Goal: Task Accomplishment & Management: Manage account settings

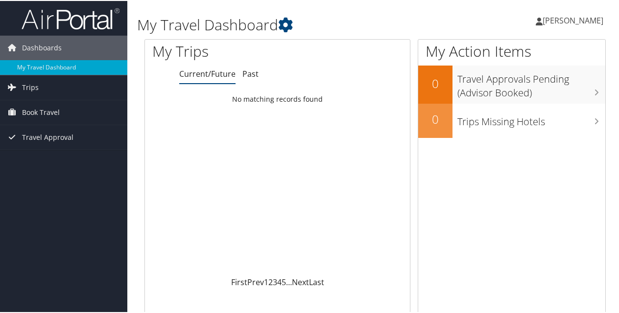
click at [537, 22] on icon at bounding box center [539, 21] width 7 height 8
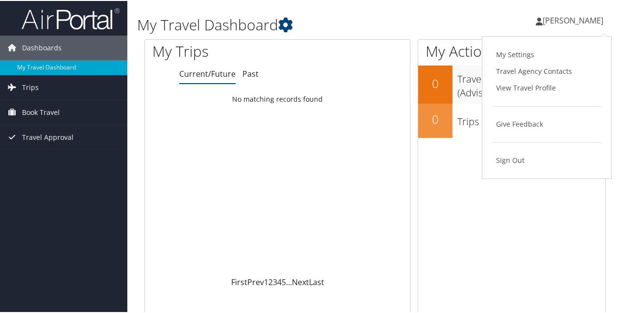
click at [462, 24] on div "DeJanae Streety DeJanae Streety My Settings Travel Agency Contacts View Travel …" at bounding box center [519, 24] width 208 height 38
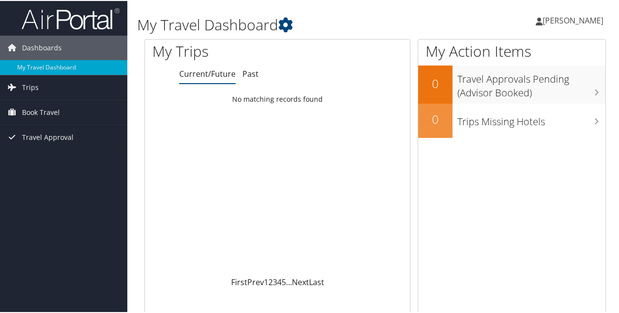
click at [387, 20] on h1 "My Travel Dashboard" at bounding box center [295, 24] width 317 height 21
click at [45, 83] on link "Trips" at bounding box center [63, 86] width 127 height 24
click at [357, 18] on h1 "My Travel Dashboard" at bounding box center [295, 24] width 317 height 21
click at [54, 155] on span "Book Travel" at bounding box center [41, 155] width 38 height 24
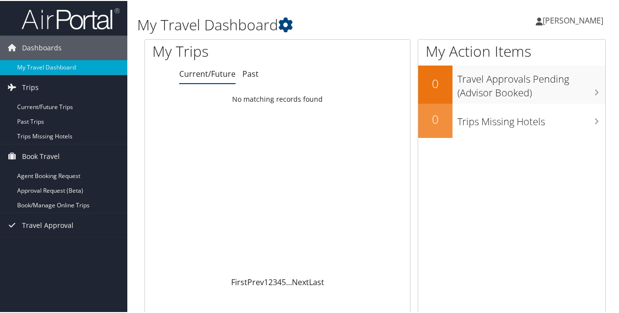
click at [342, 24] on h1 "My Travel Dashboard" at bounding box center [295, 24] width 317 height 21
click at [552, 14] on span "[PERSON_NAME]" at bounding box center [572, 19] width 61 height 11
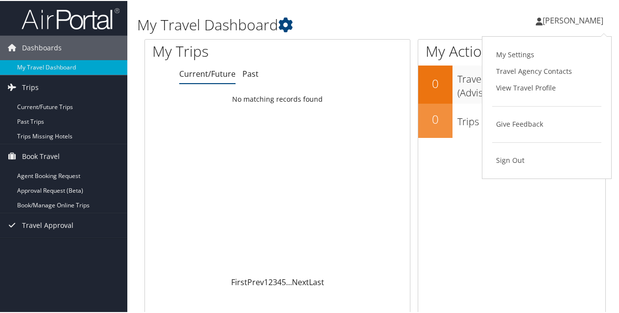
click at [388, 20] on h1 "My Travel Dashboard" at bounding box center [295, 24] width 317 height 21
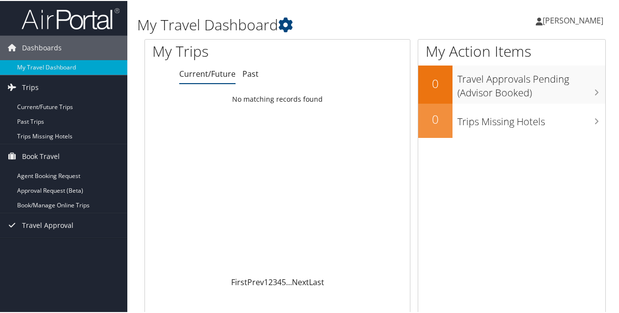
click at [537, 22] on icon at bounding box center [539, 21] width 7 height 8
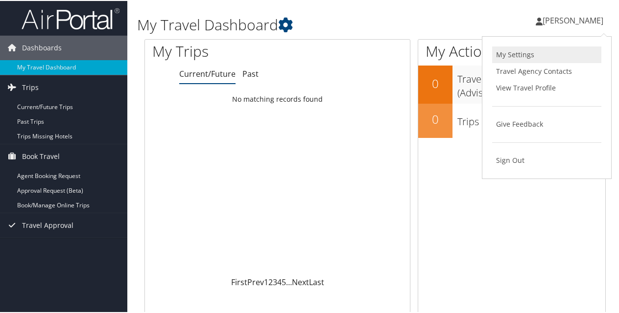
click at [515, 57] on link "My Settings" at bounding box center [546, 54] width 109 height 17
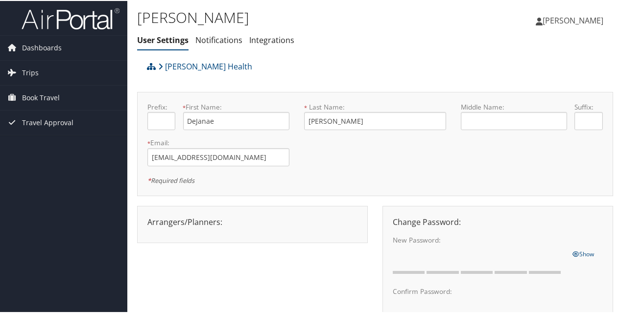
click at [310, 75] on div "[PERSON_NAME] Health" at bounding box center [315, 69] width 342 height 26
click at [338, 118] on input "[PERSON_NAME]" at bounding box center [375, 120] width 142 height 18
type input "[PERSON_NAME]"
click at [358, 44] on ul "User Settings Notifications Integrations" at bounding box center [295, 40] width 317 height 18
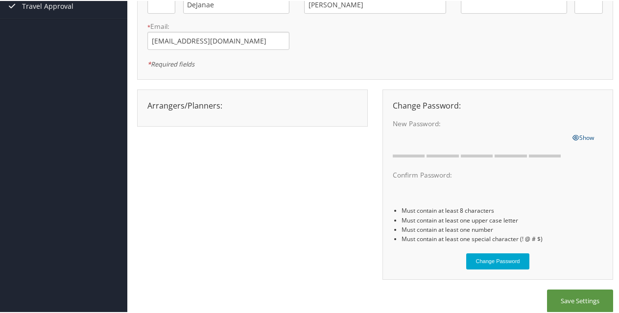
scroll to position [124, 0]
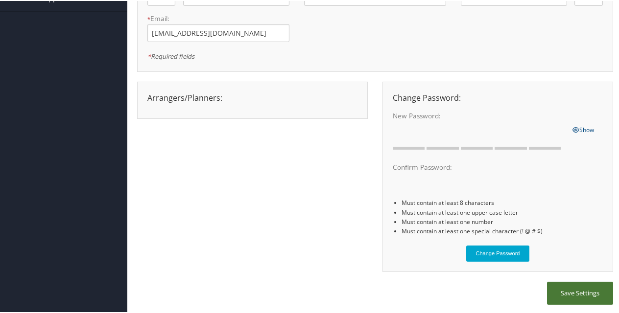
click at [558, 295] on button "Save Settings" at bounding box center [580, 292] width 66 height 23
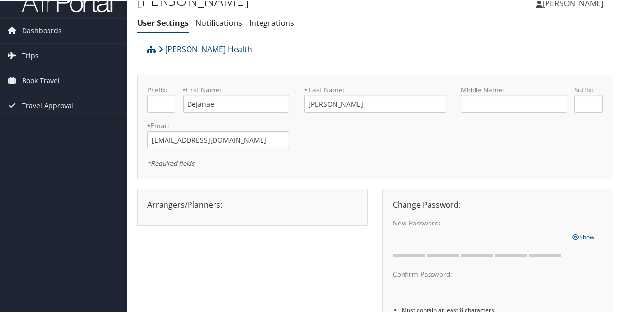
scroll to position [0, 0]
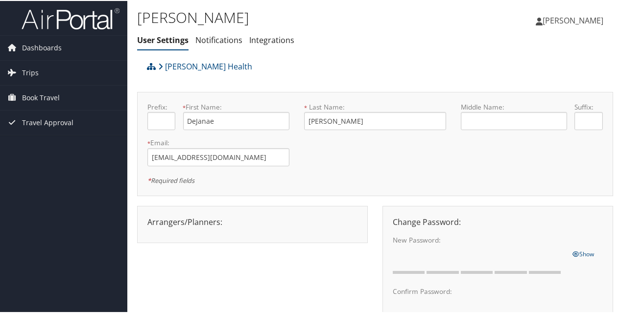
click at [350, 54] on div "[PERSON_NAME] User Settings Notifications Integrations User Settings Notificati…" at bounding box center [295, 30] width 317 height 51
click at [333, 66] on div "[PERSON_NAME] Health" at bounding box center [315, 69] width 342 height 26
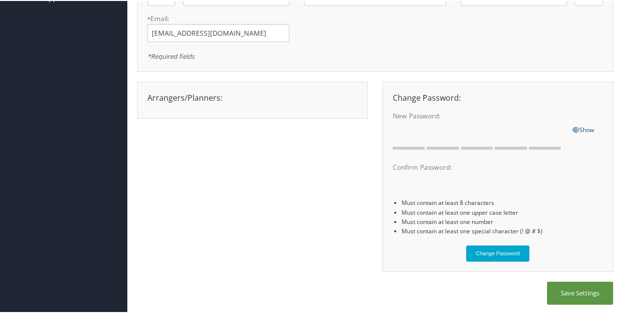
click at [434, 137] on div "New Password: One or more of the requirements are not met" at bounding box center [478, 128] width 187 height 36
click at [299, 152] on div "Arrangers/Planners: Edit [PERSON_NAME] & Planners [PERSON_NAME] Save Changes Ca…" at bounding box center [375, 181] width 476 height 201
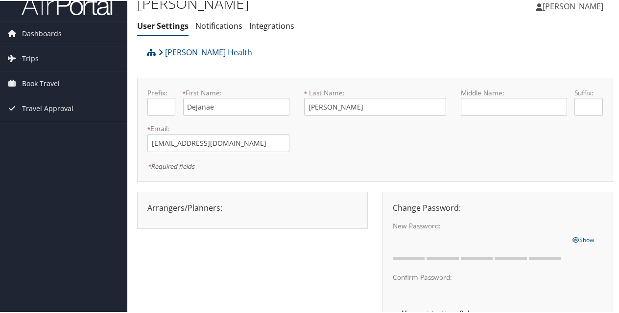
scroll to position [0, 0]
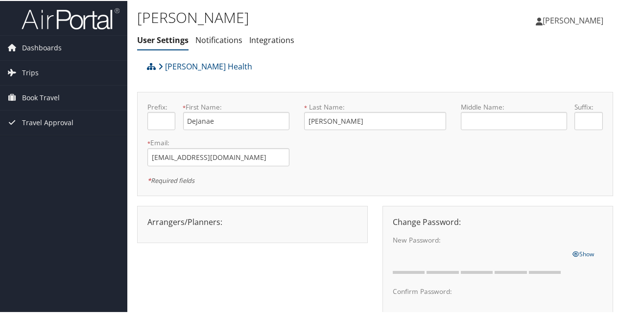
click at [345, 78] on div "[PERSON_NAME] Health" at bounding box center [315, 69] width 342 height 26
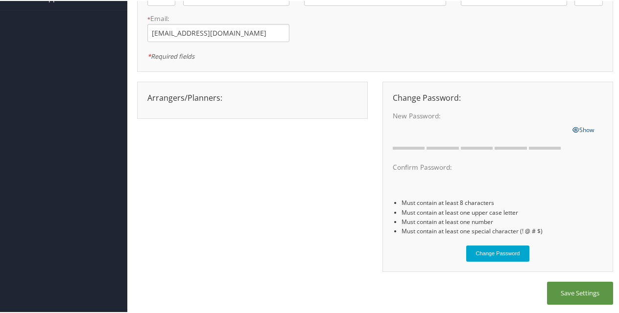
click at [292, 203] on div "Arrangers/Planners: Edit [PERSON_NAME] & Planners [PERSON_NAME] Save Changes Ca…" at bounding box center [375, 181] width 476 height 201
click at [344, 139] on div "Arrangers/Planners: Edit [PERSON_NAME] & Planners [PERSON_NAME] Save Changes Ca…" at bounding box center [375, 181] width 476 height 201
click at [326, 185] on div "Arrangers/Planners: Edit [PERSON_NAME] & Planners [PERSON_NAME] Save Changes Ca…" at bounding box center [375, 181] width 476 height 201
click at [298, 153] on div "Arrangers/Planners: Edit [PERSON_NAME] & Planners [PERSON_NAME] Save Changes Ca…" at bounding box center [375, 181] width 476 height 201
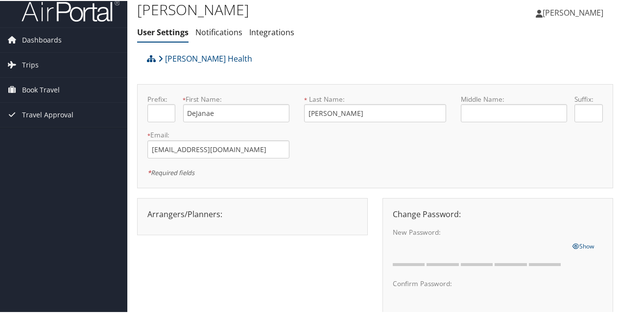
scroll to position [0, 0]
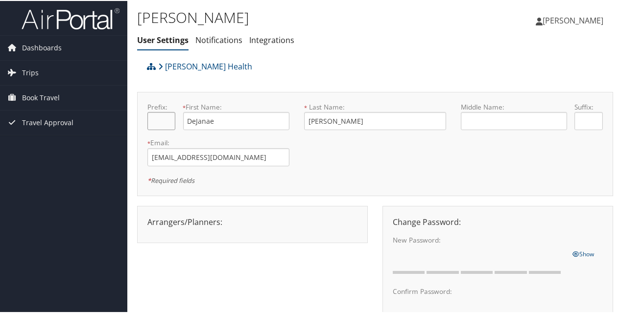
click at [164, 123] on input "text" at bounding box center [161, 120] width 28 height 18
click at [164, 116] on input "text" at bounding box center [161, 120] width 28 height 18
type input "M"
click at [256, 94] on div "Prefix: * First Name: DeJanae This field is required * Last Name: [PERSON_NAME]…" at bounding box center [375, 143] width 476 height 104
click at [307, 64] on div "[PERSON_NAME] Health" at bounding box center [315, 69] width 342 height 26
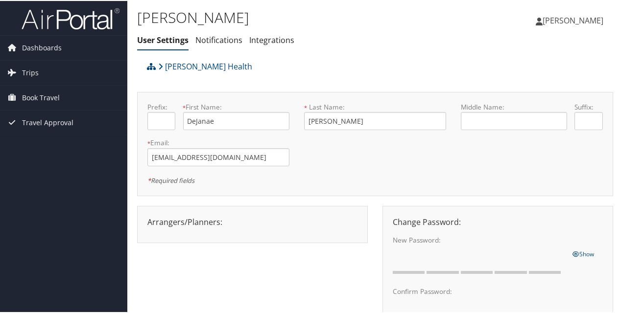
click at [578, 23] on span "[PERSON_NAME]" at bounding box center [572, 19] width 61 height 11
